Goal: Task Accomplishment & Management: Manage account settings

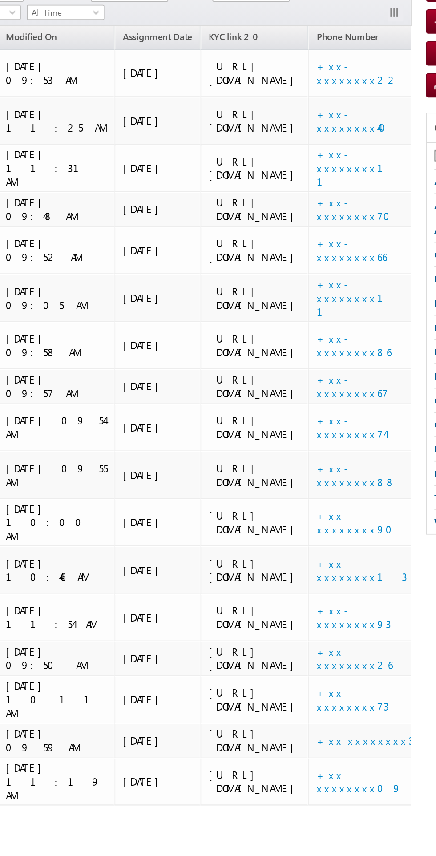
scroll to position [0, 330]
click at [265, 174] on link "+xx-xxxxxxxx40" at bounding box center [288, 166] width 46 height 16
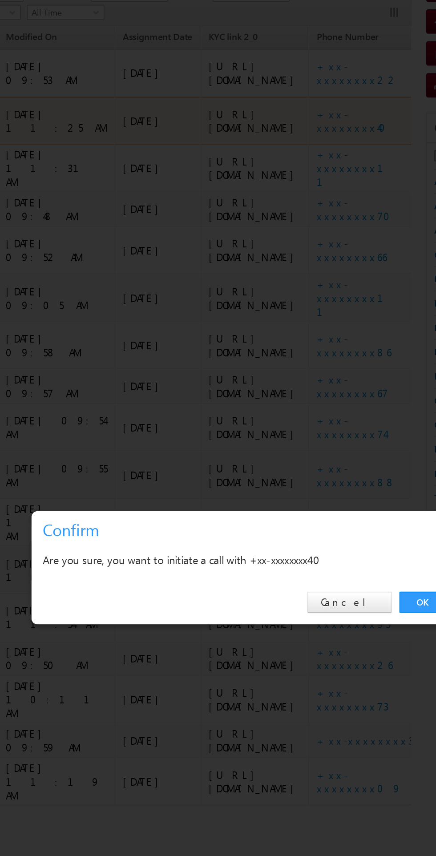
click at [322, 447] on link "OK" at bounding box center [327, 447] width 27 height 12
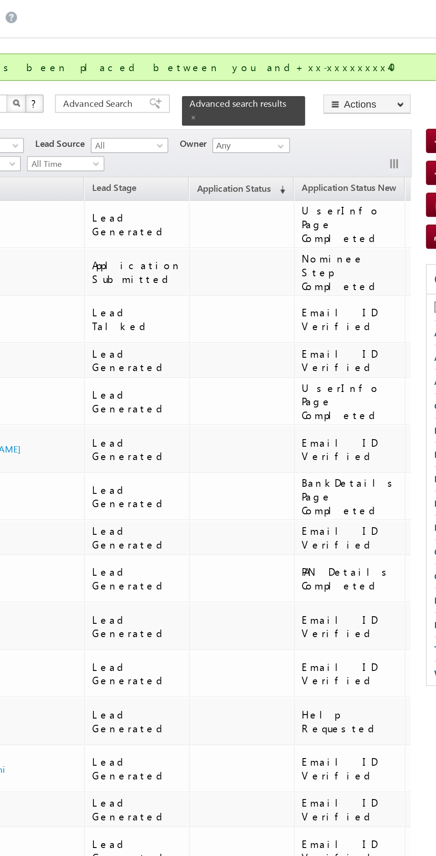
scroll to position [0, 0]
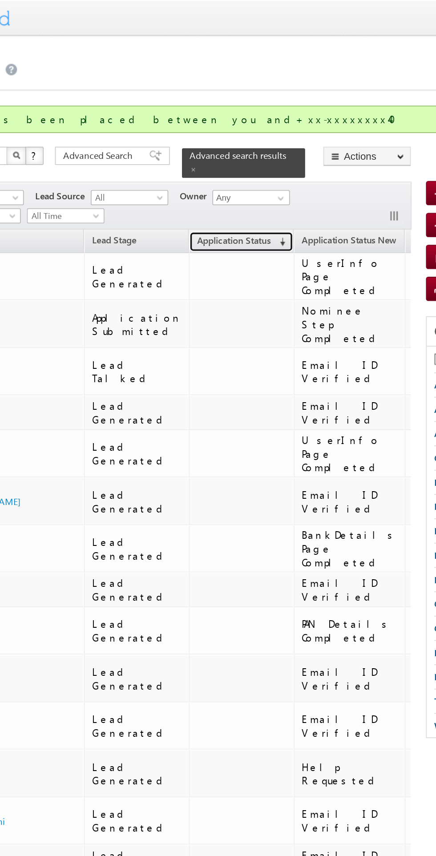
click at [213, 137] on span "Application Status" at bounding box center [216, 140] width 43 height 7
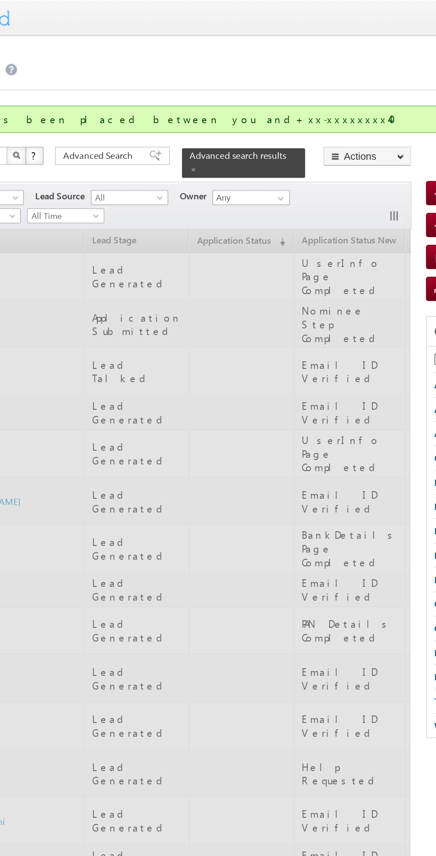
click at [239, 106] on div "Filters Lead Stage All All Lead Source All All Owner Any Any Date Range Go maxd…" at bounding box center [165, 120] width 312 height 28
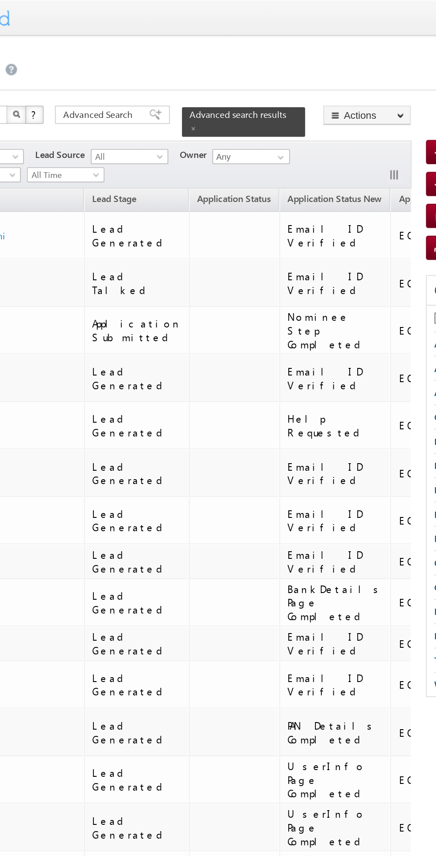
click at [195, 73] on span at bounding box center [193, 75] width 4 height 4
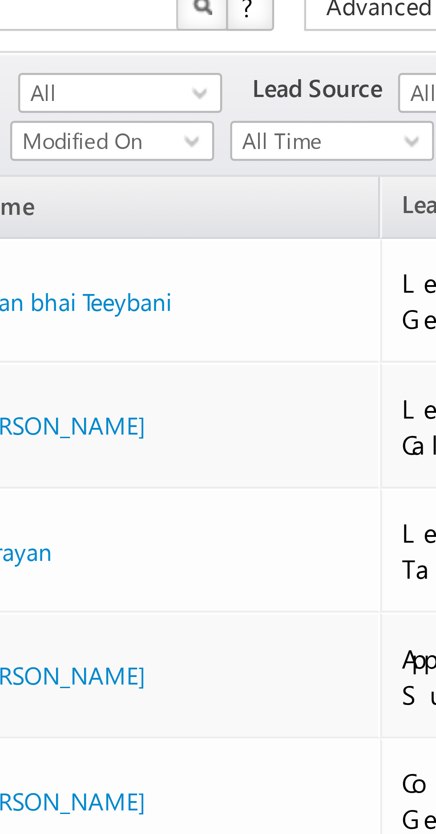
click at [84, 87] on span "All" at bounding box center [70, 86] width 42 height 8
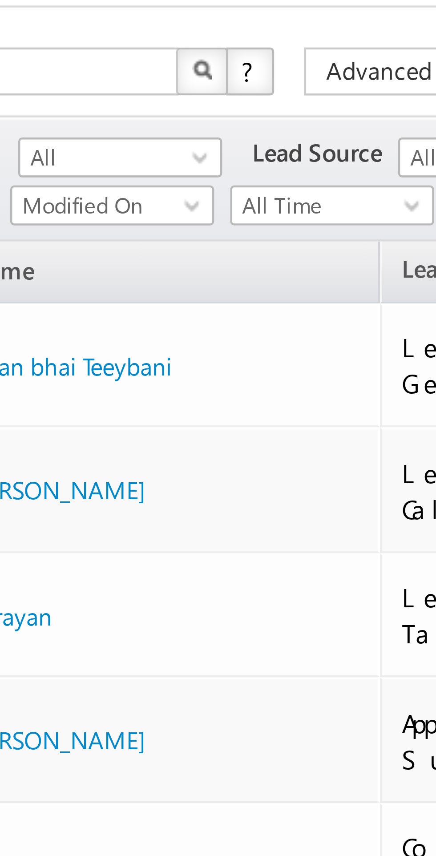
click at [80, 88] on span "All" at bounding box center [70, 86] width 42 height 8
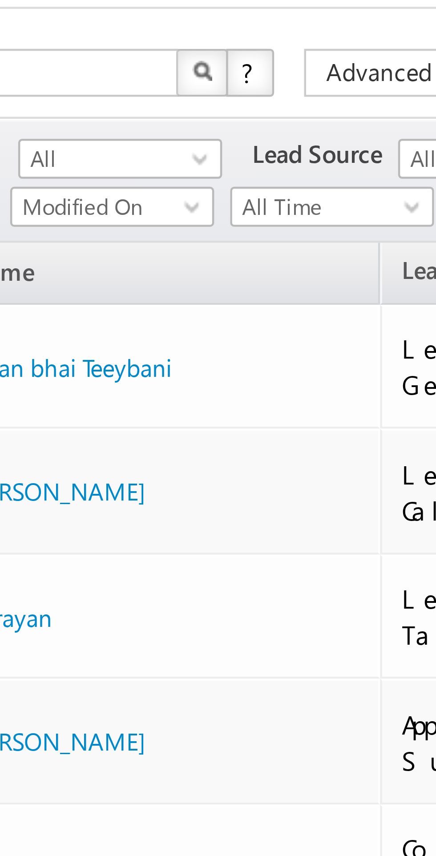
click at [84, 85] on span "All" at bounding box center [70, 86] width 42 height 8
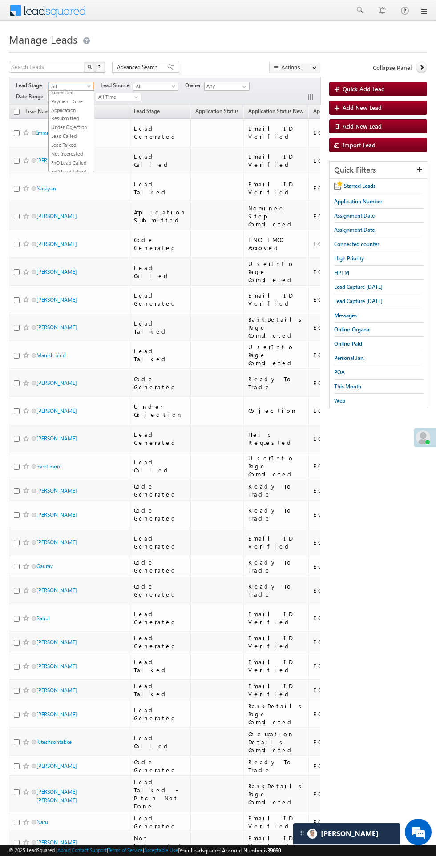
scroll to position [84, 0]
click at [70, 120] on link "Under Objection" at bounding box center [71, 122] width 45 height 8
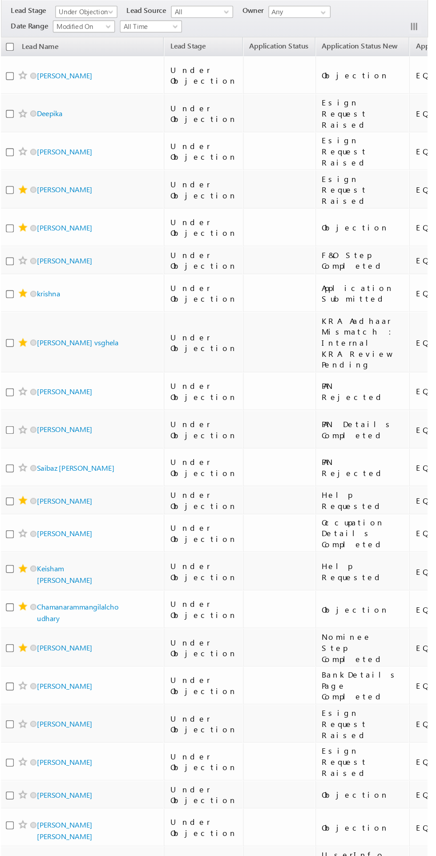
scroll to position [0, 0]
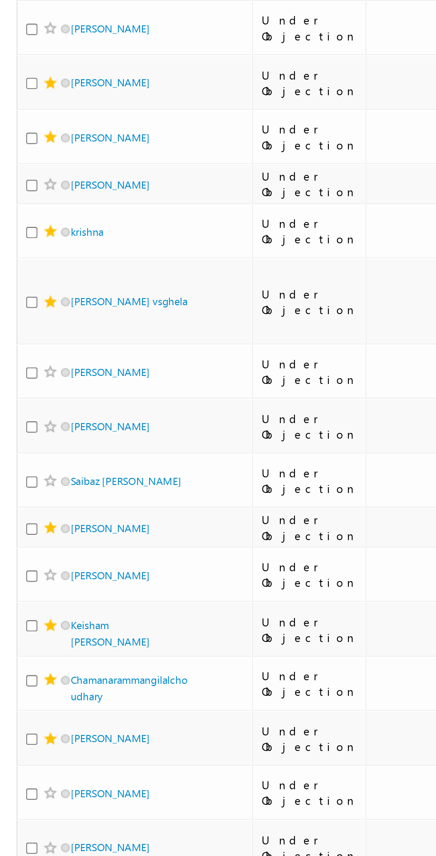
click at [16, 219] on input "checkbox" at bounding box center [17, 217] width 6 height 6
checkbox input "true"
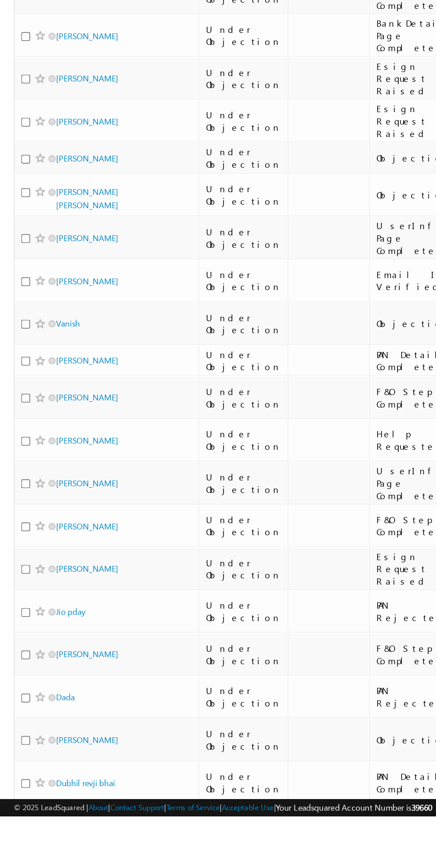
click at [16, 324] on input "checkbox" at bounding box center [17, 322] width 6 height 6
checkbox input "true"
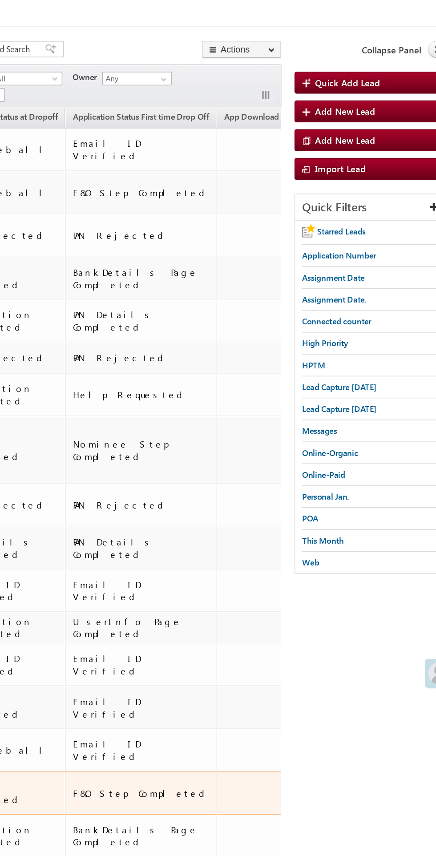
scroll to position [35, 0]
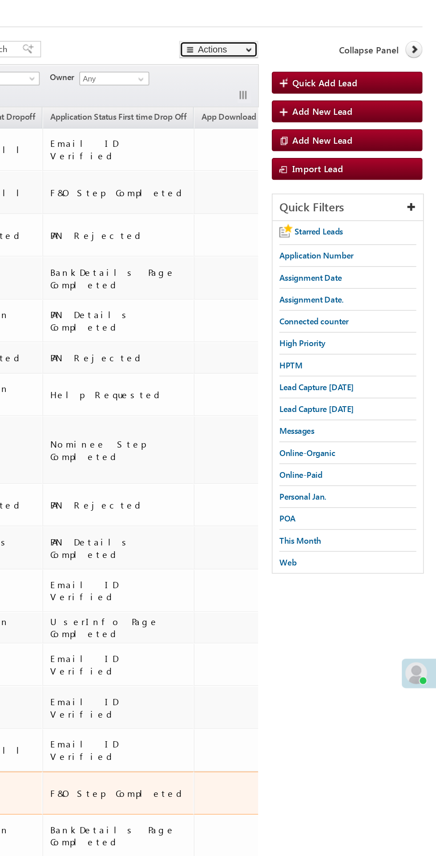
click at [305, 34] on button "Actions" at bounding box center [294, 32] width 51 height 11
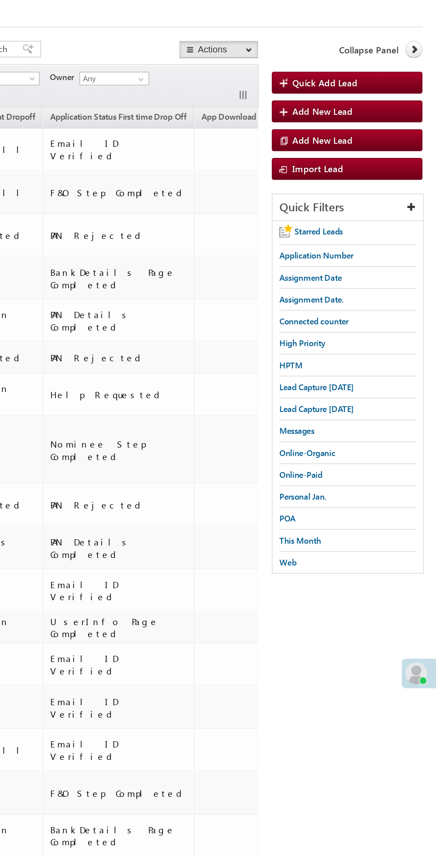
click at [0, 0] on link "Change Stage" at bounding box center [0, 0] width 0 height 0
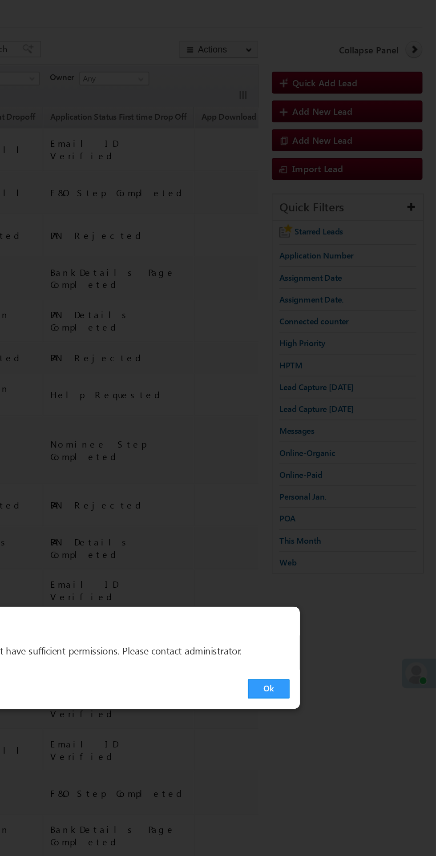
click at [337, 444] on link "Ok" at bounding box center [327, 447] width 27 height 12
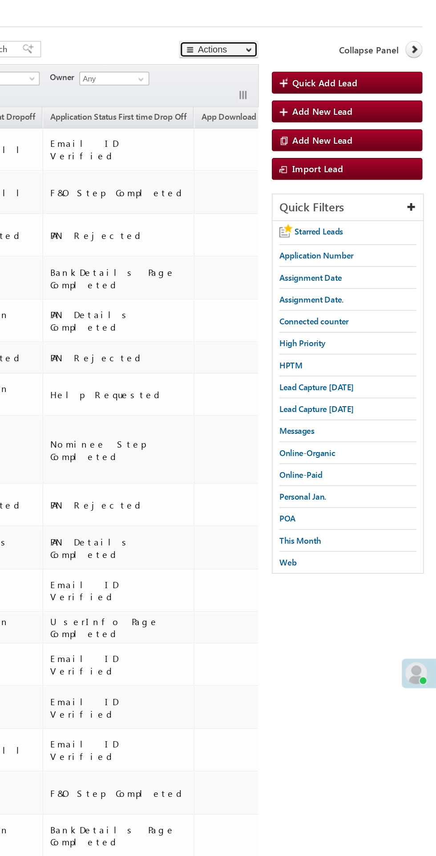
click at [312, 33] on span "button" at bounding box center [314, 33] width 4 height 4
click at [0, 0] on link "Add Activity" at bounding box center [0, 0] width 0 height 0
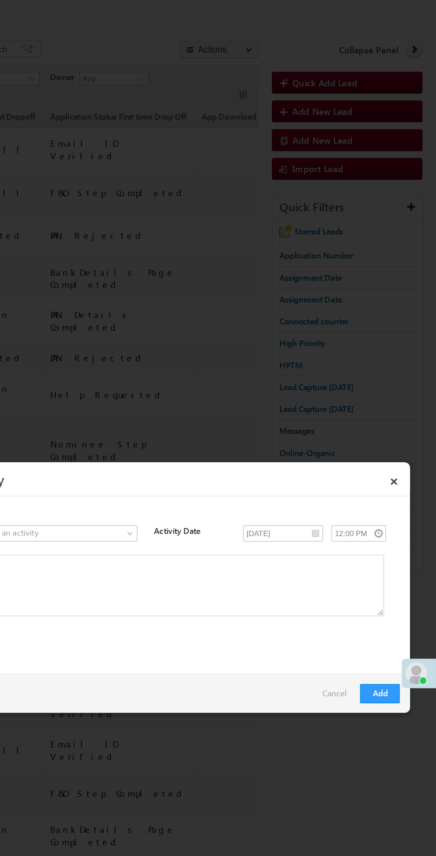
click at [227, 341] on link at bounding box center [189, 346] width 105 height 11
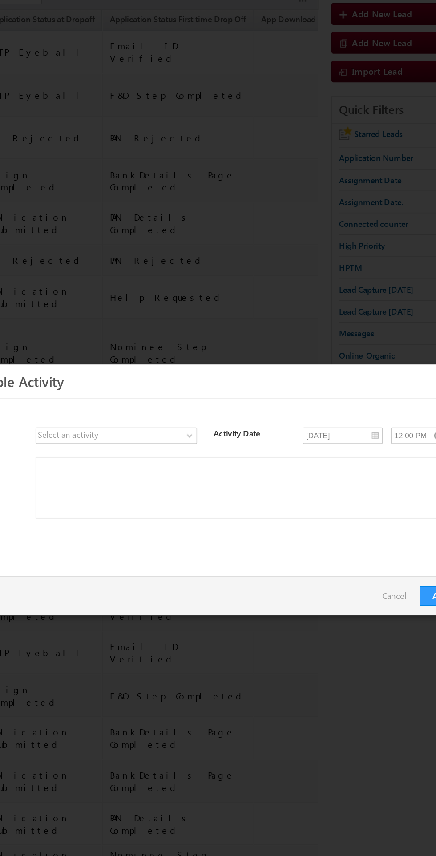
click at [227, 351] on span at bounding box center [183, 347] width 93 height 8
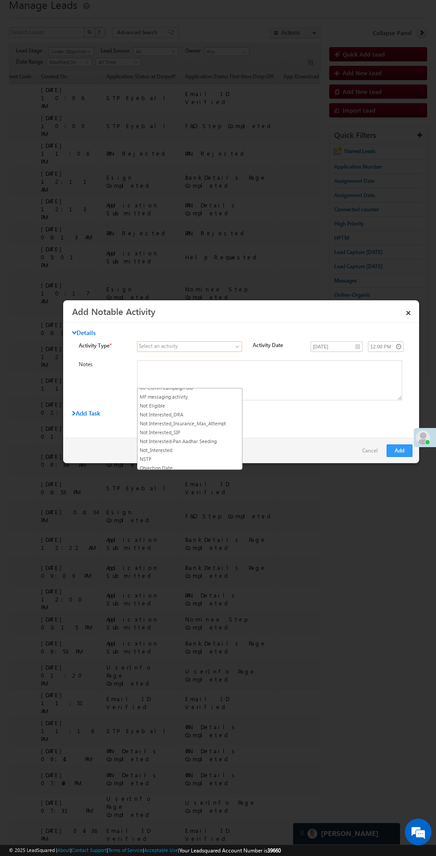
scroll to position [754, 0]
click at [201, 444] on link "Not_Interested" at bounding box center [189, 448] width 105 height 8
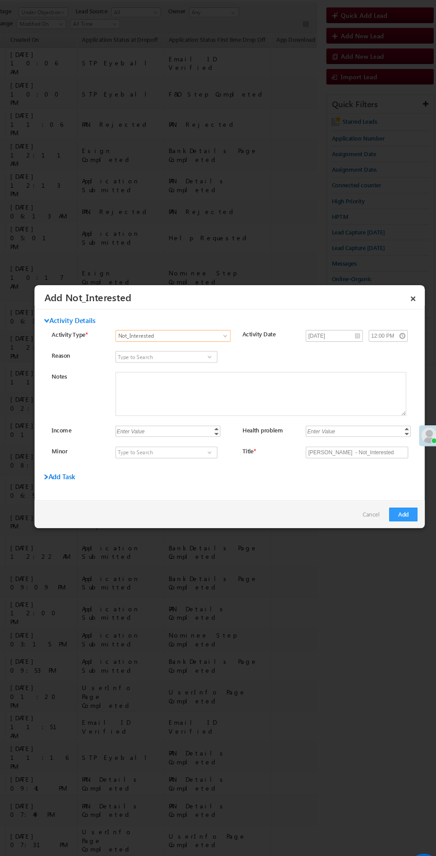
scroll to position [35, 0]
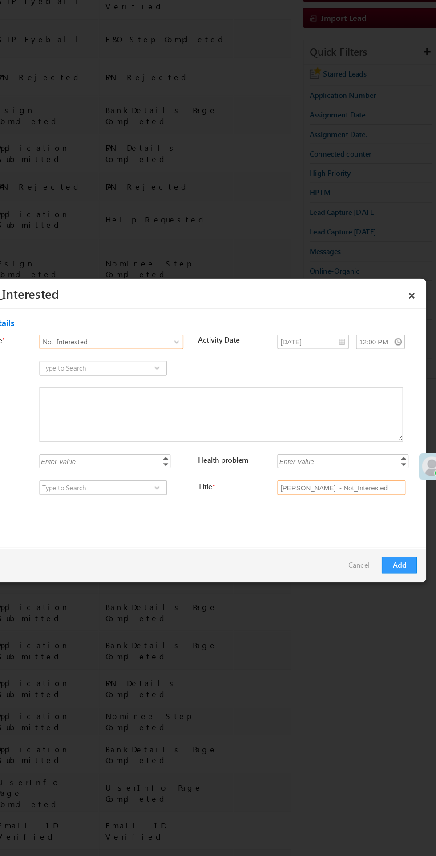
click at [362, 458] on input "[PERSON_NAME] - Not_Interested" at bounding box center [357, 453] width 93 height 11
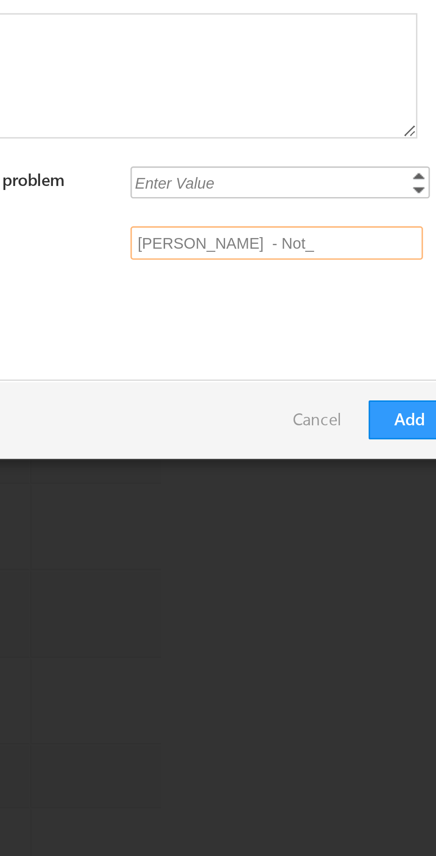
scroll to position [0, 0]
type input "R"
type input "Na"
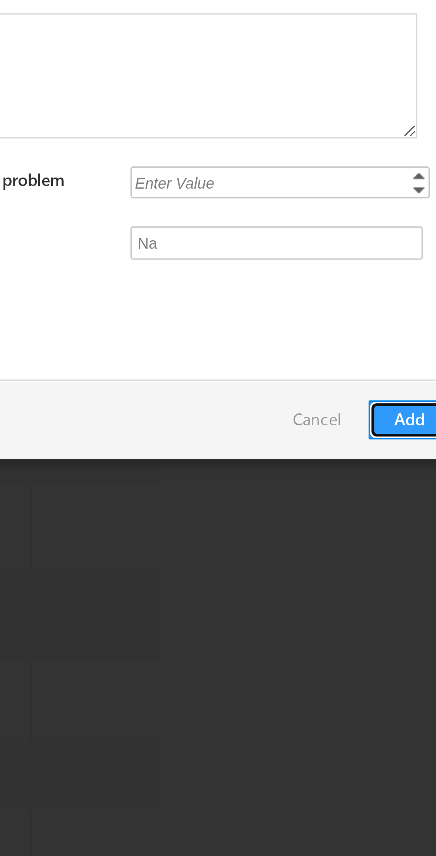
click at [396, 507] on button "Add" at bounding box center [400, 509] width 26 height 12
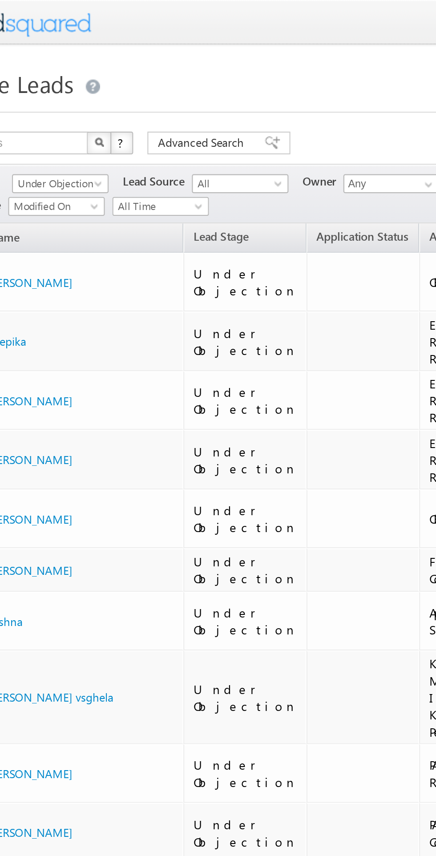
click at [78, 86] on span "Under Objection" at bounding box center [70, 86] width 42 height 8
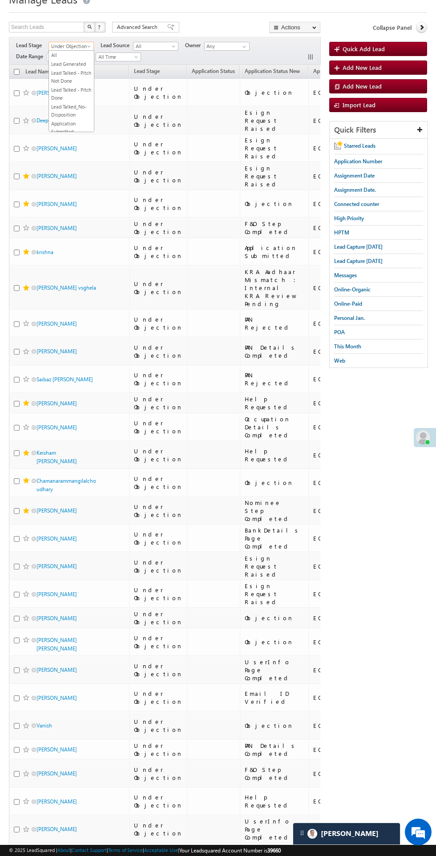
click at [75, 57] on link "All" at bounding box center [71, 55] width 45 height 8
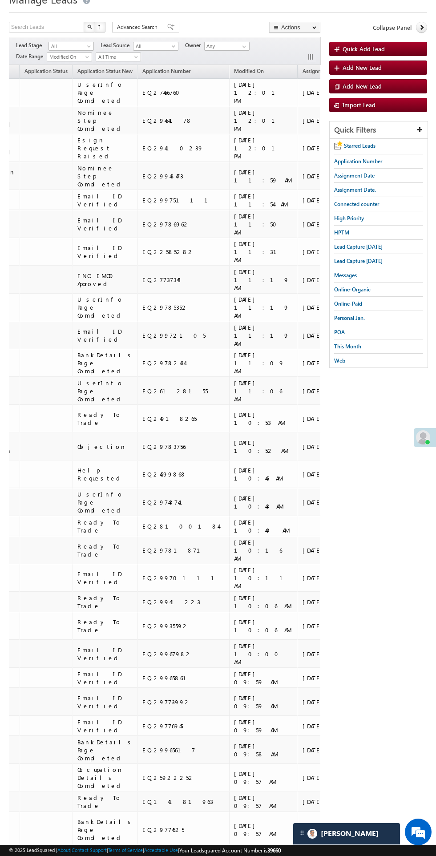
scroll to position [0, 241]
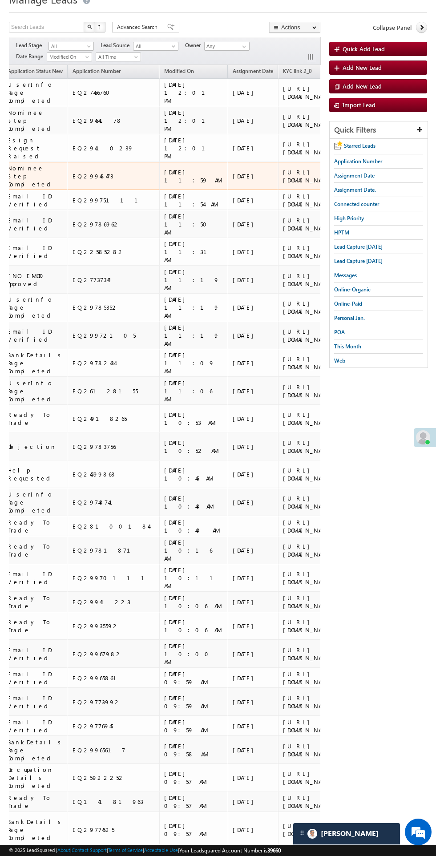
click at [283, 184] on div "[URL][DOMAIN_NAME]" at bounding box center [310, 176] width 54 height 16
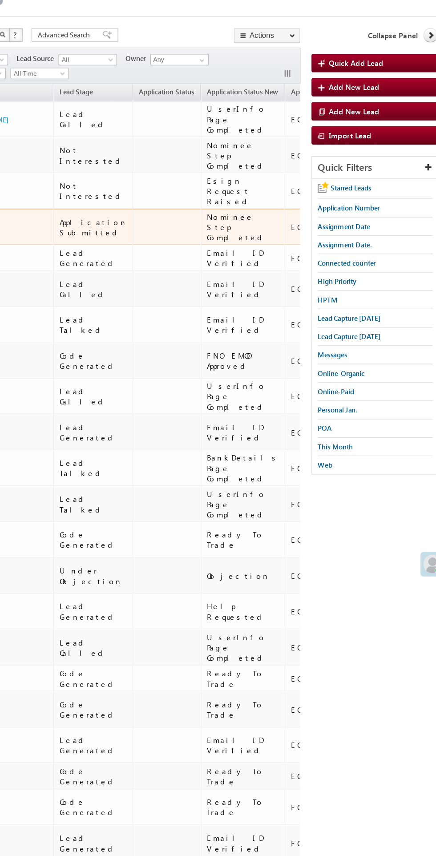
scroll to position [30, 0]
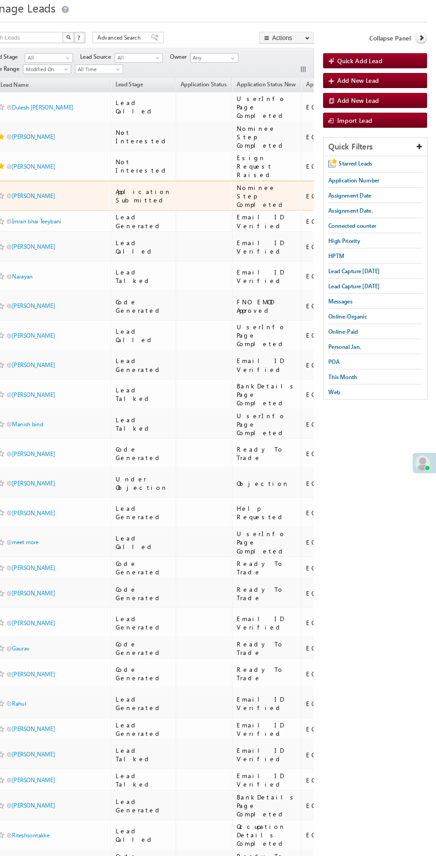
click at [383, 267] on span "Lead Capture [DATE]" at bounding box center [358, 270] width 48 height 7
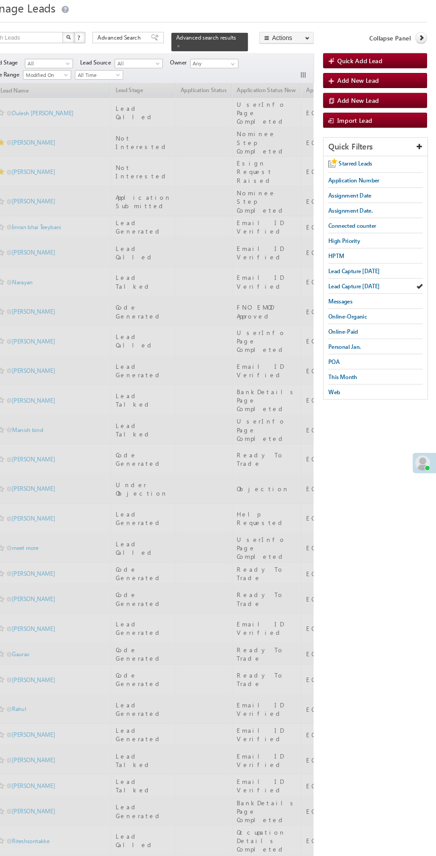
click at [369, 253] on span "Lead Capture [DATE]" at bounding box center [358, 256] width 48 height 7
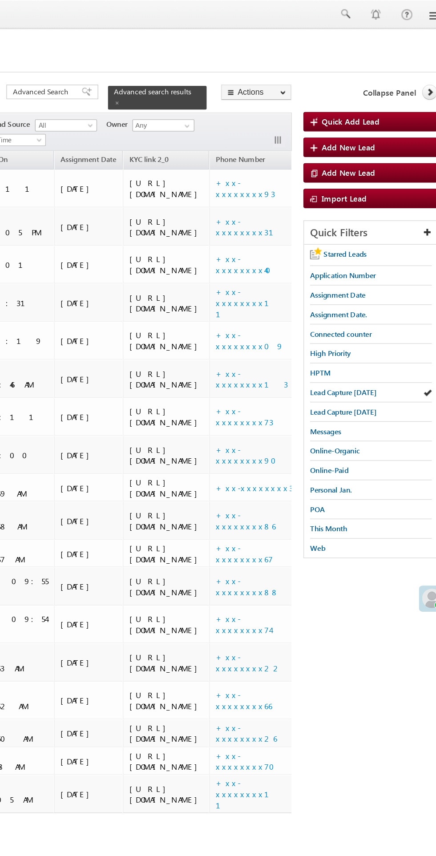
scroll to position [0, 324]
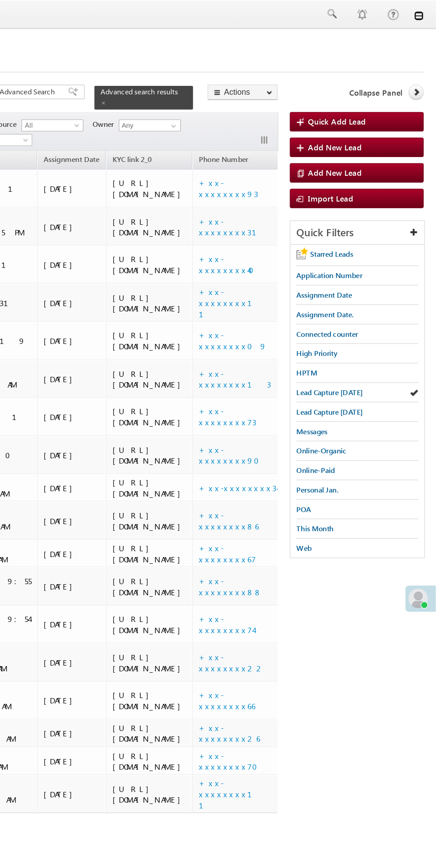
click at [423, 12] on link at bounding box center [423, 11] width 7 height 7
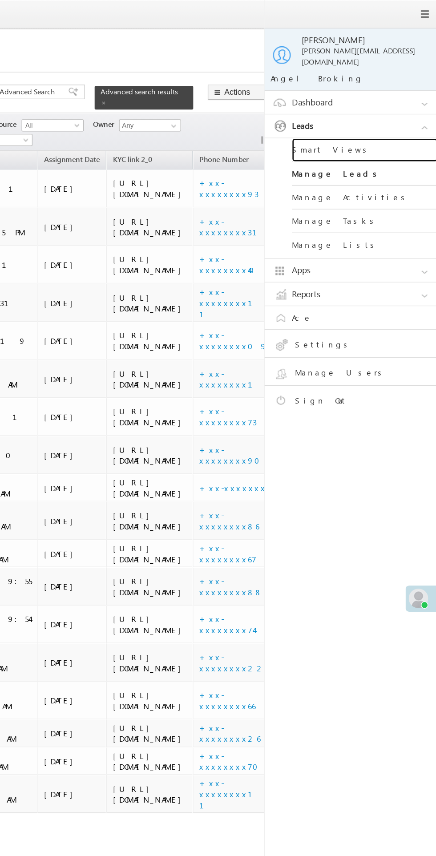
click at [388, 105] on link "Smart Views" at bounding box center [384, 109] width 107 height 17
